Goal: Task Accomplishment & Management: Use online tool/utility

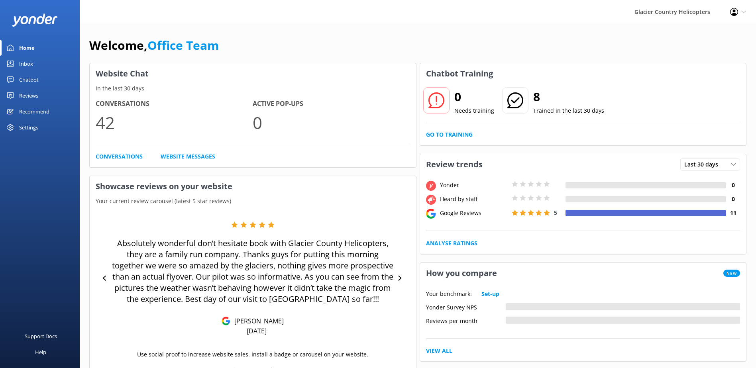
click at [30, 78] on div "Chatbot" at bounding box center [29, 80] width 20 height 16
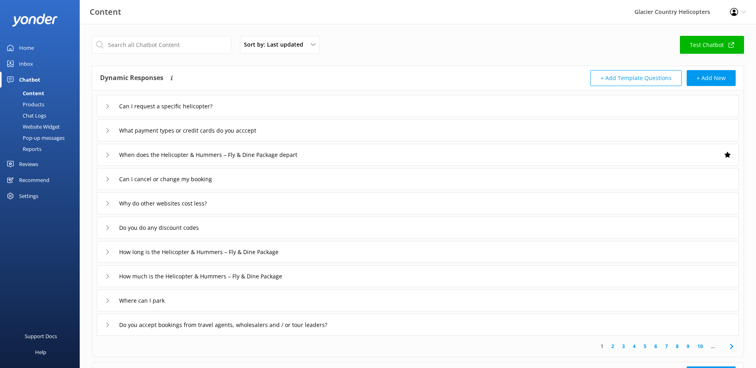
click at [36, 116] on div "Chat Logs" at bounding box center [25, 115] width 41 height 11
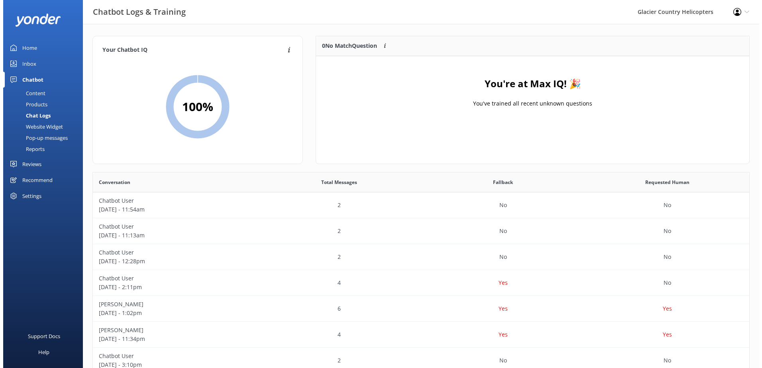
scroll to position [94, 427]
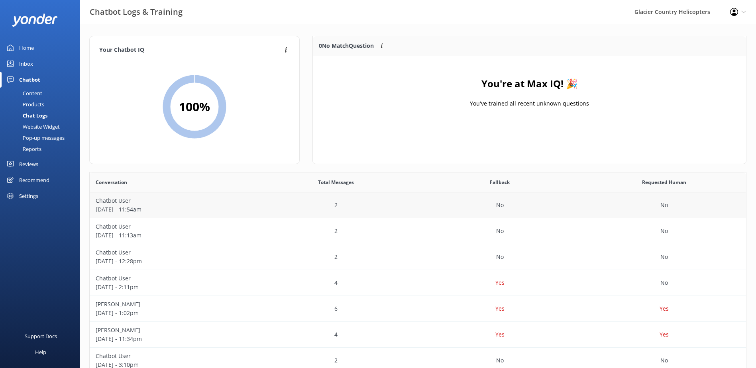
click at [231, 201] on p "Chatbot User" at bounding box center [172, 200] width 152 height 9
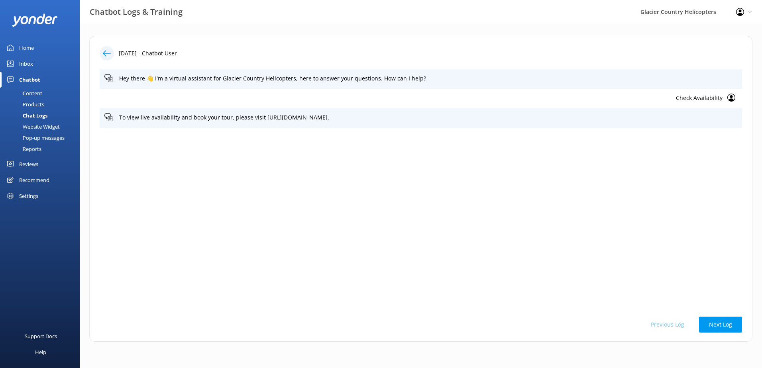
click at [106, 53] on icon at bounding box center [107, 53] width 8 height 8
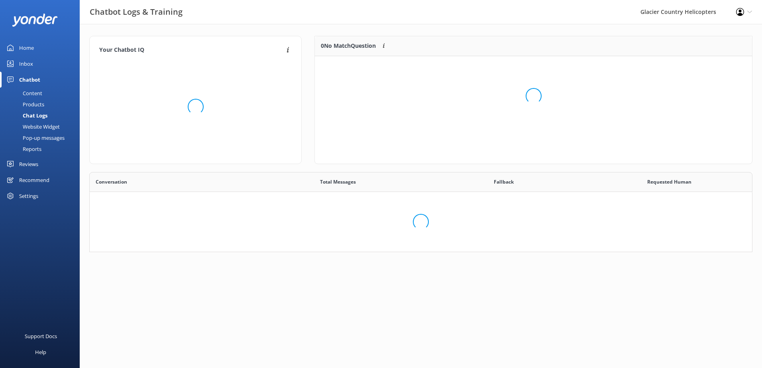
scroll to position [273, 650]
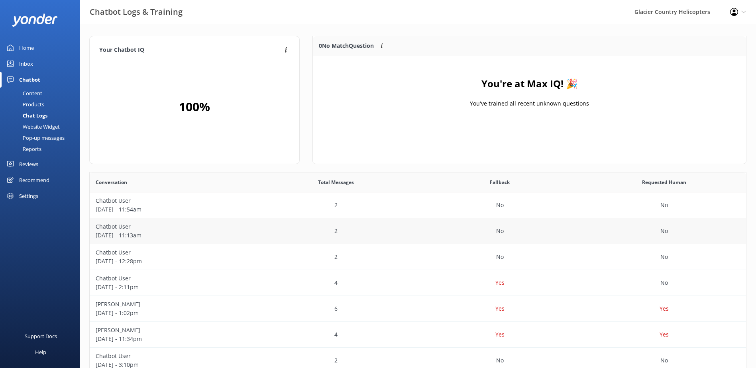
click at [147, 227] on p "Chatbot User" at bounding box center [172, 226] width 152 height 9
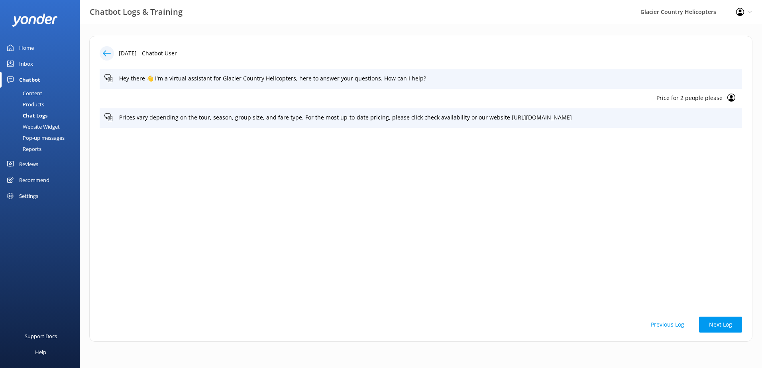
click at [106, 52] on icon at bounding box center [107, 53] width 8 height 8
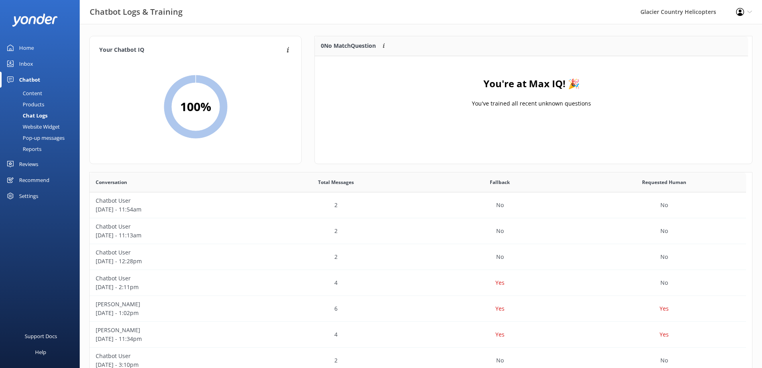
scroll to position [94, 427]
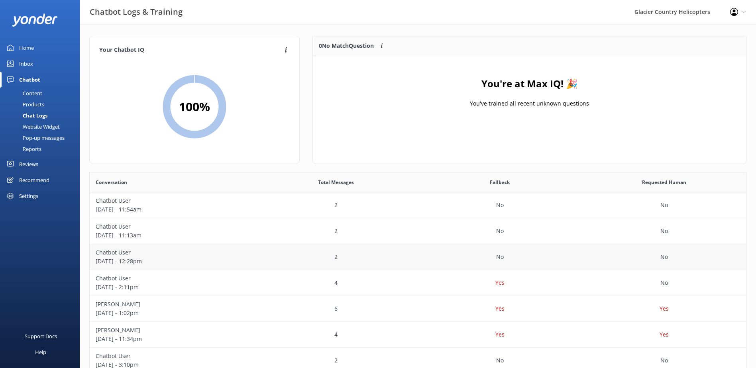
click at [189, 255] on p "Chatbot User" at bounding box center [172, 252] width 152 height 9
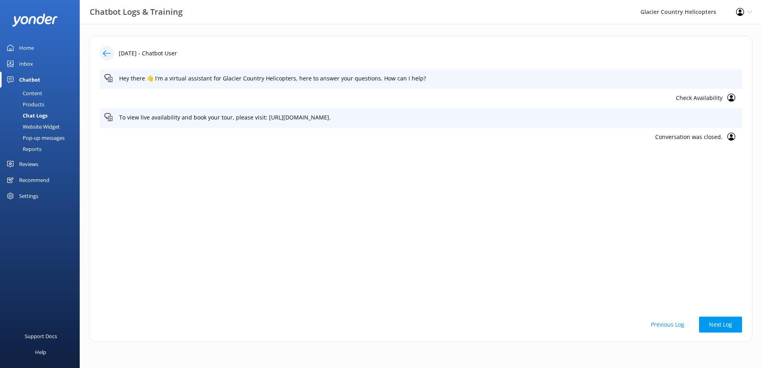
click at [106, 51] on icon at bounding box center [107, 53] width 8 height 8
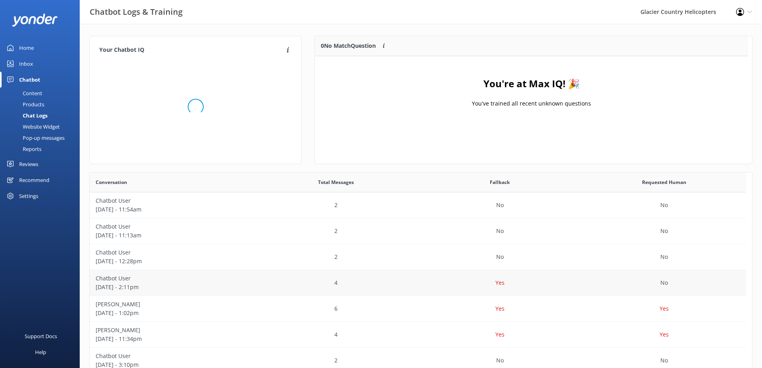
scroll to position [94, 427]
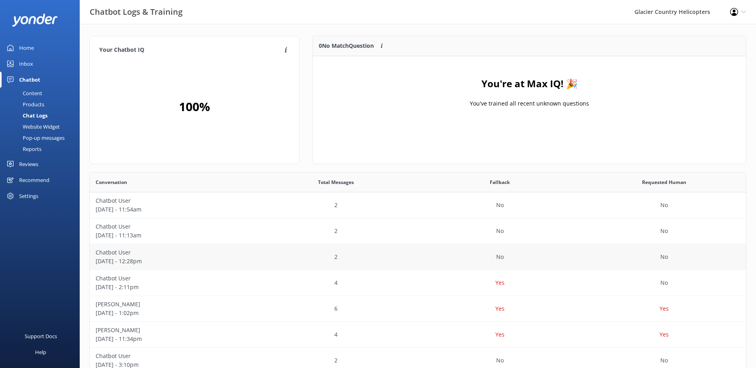
click at [201, 261] on p "[DATE] - 12:28pm" at bounding box center [172, 261] width 152 height 9
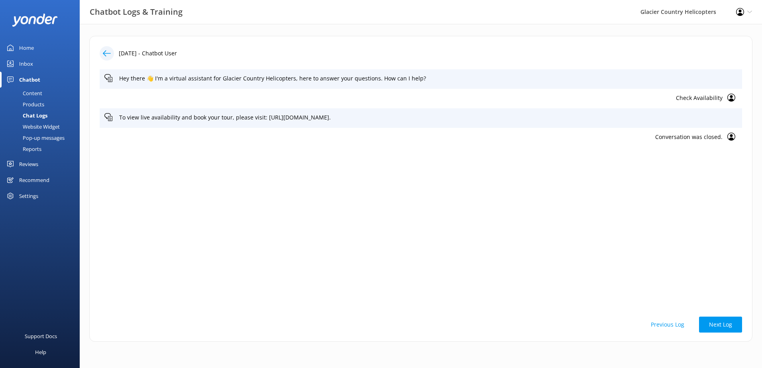
click at [108, 53] on icon at bounding box center [107, 53] width 8 height 8
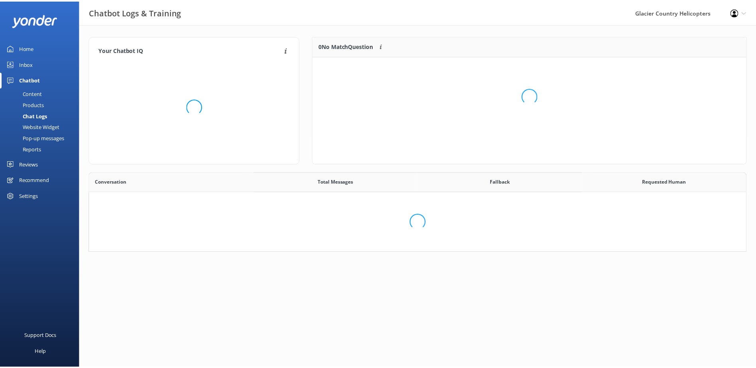
scroll to position [273, 650]
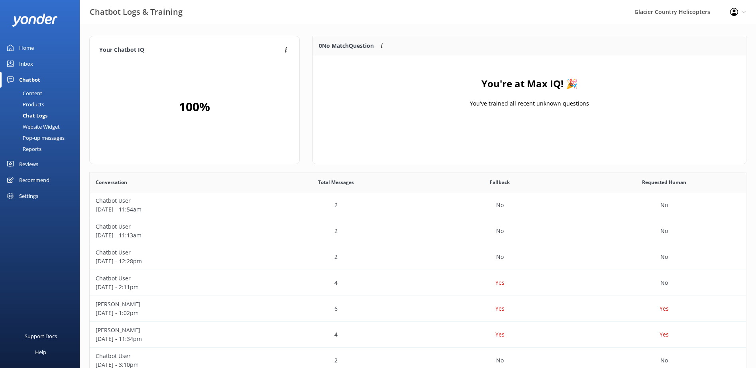
drag, startPoint x: 30, startPoint y: 46, endPoint x: 78, endPoint y: 146, distance: 110.8
click at [30, 46] on div "Home" at bounding box center [26, 48] width 15 height 16
